Goal: Register for event/course

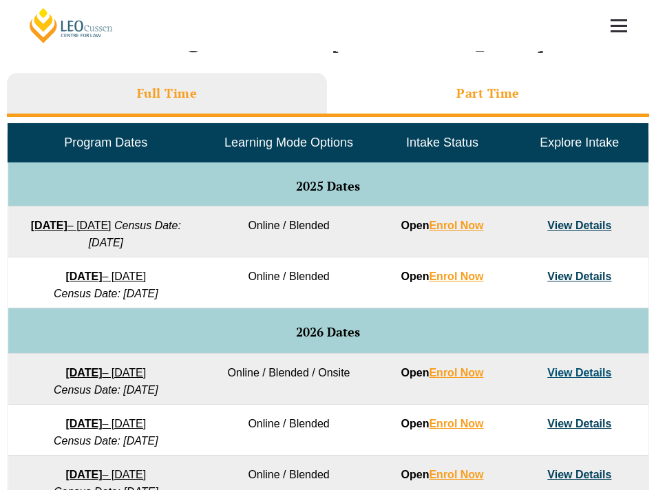
click at [430, 89] on li "Part Time" at bounding box center [488, 95] width 323 height 44
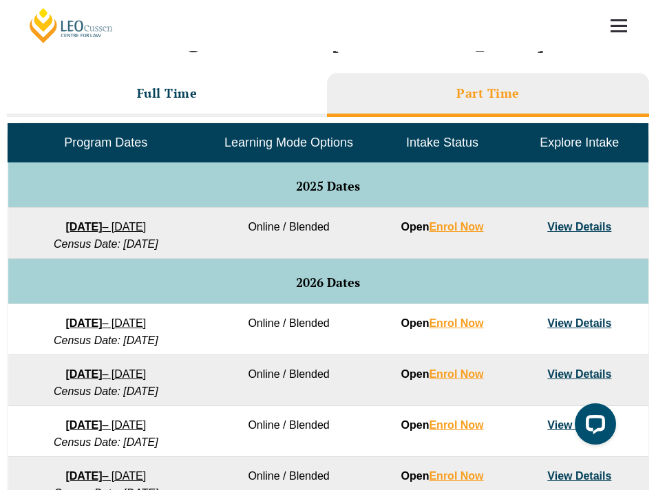
click at [146, 226] on link "8 September 2025 – 17 April 2026" at bounding box center [105, 227] width 80 height 12
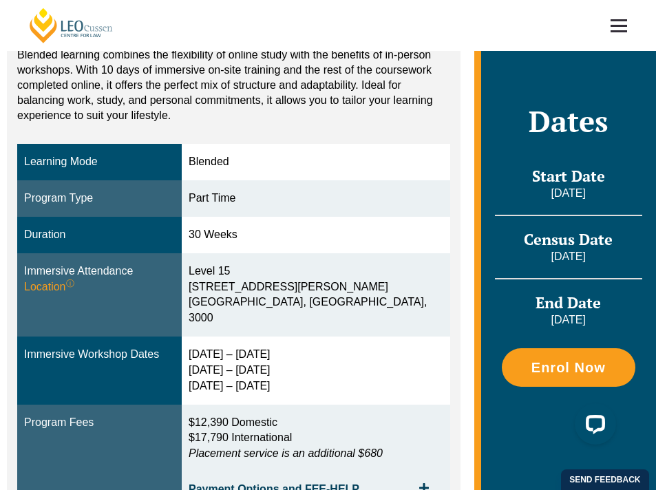
scroll to position [305, 0]
